Goal: Information Seeking & Learning: Learn about a topic

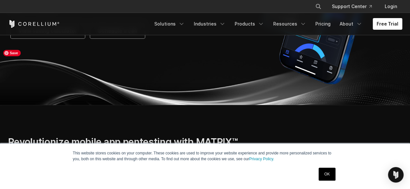
scroll to position [162, 0]
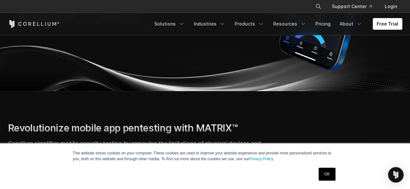
drag, startPoint x: 330, startPoint y: 171, endPoint x: 327, endPoint y: 171, distance: 3.3
click at [330, 171] on link "OK" at bounding box center [326, 174] width 17 height 13
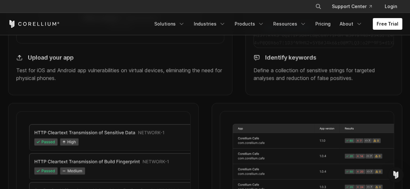
scroll to position [680, 0]
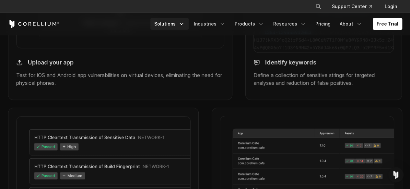
click at [185, 27] on icon "Navigation Menu" at bounding box center [181, 24] width 6 height 6
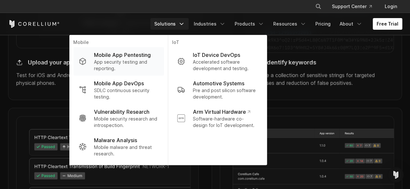
click at [120, 63] on p "App security testing and reporting." at bounding box center [126, 65] width 64 height 13
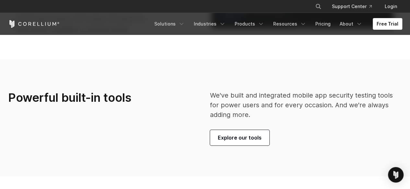
scroll to position [1425, 0]
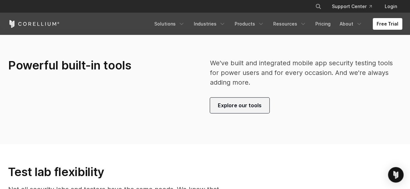
click at [238, 110] on link "Explore our tools" at bounding box center [239, 106] width 59 height 16
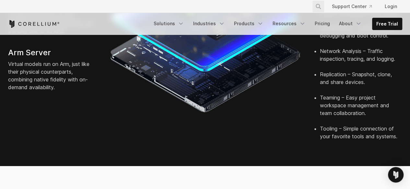
scroll to position [259, 0]
